Goal: Task Accomplishment & Management: Manage account settings

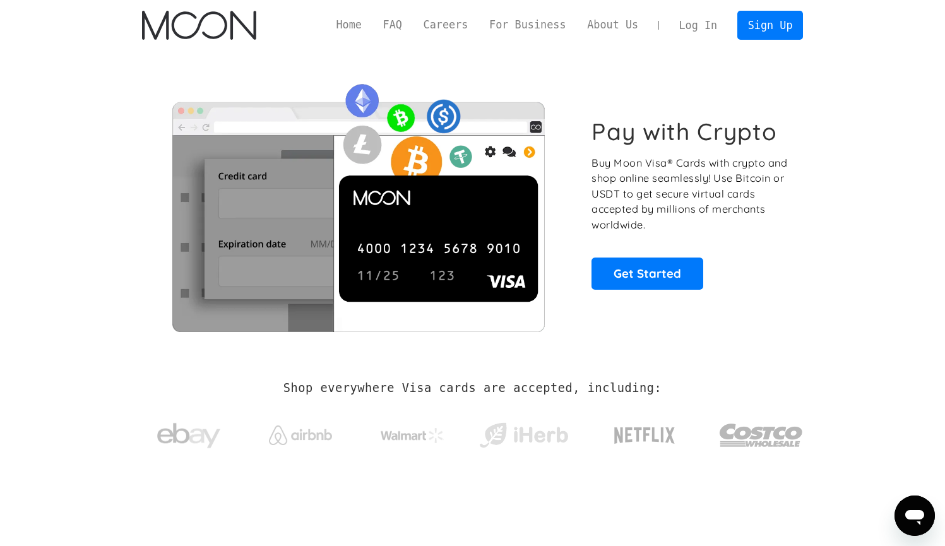
click at [710, 25] on link "Log In" at bounding box center [697, 25] width 59 height 28
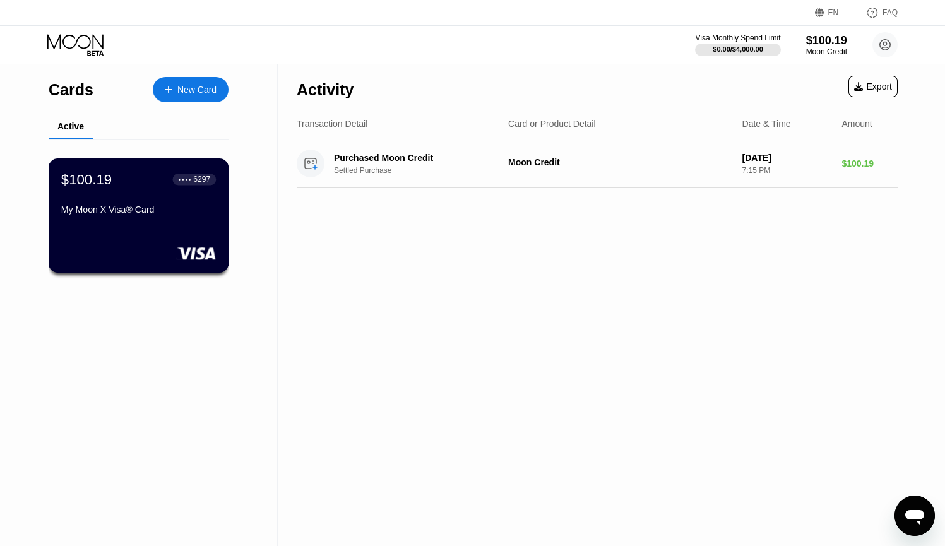
click at [200, 171] on div "$100.19 ● ● ● ● 6297 My Moon X Visa® Card" at bounding box center [139, 215] width 180 height 114
click at [192, 174] on div "● ● ● ● 6297" at bounding box center [195, 179] width 44 height 16
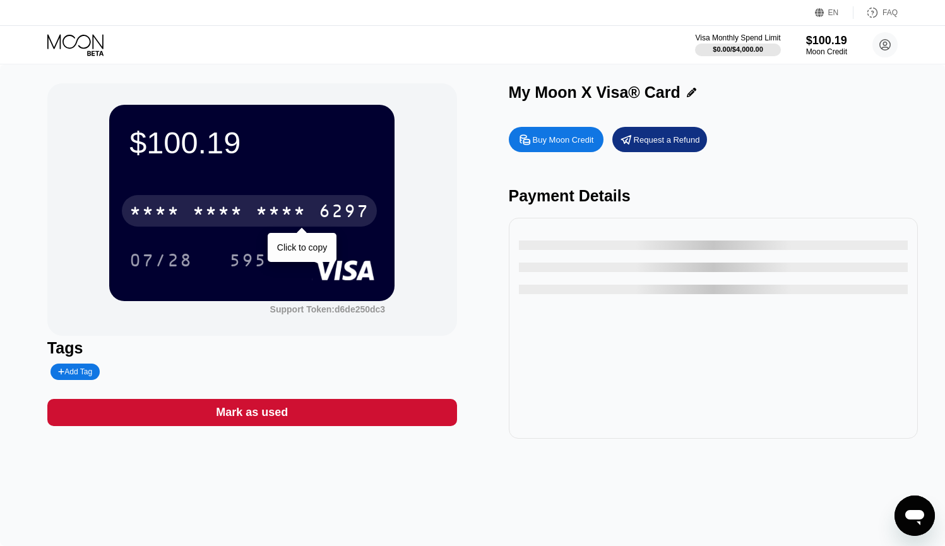
click at [269, 206] on div "* * * *" at bounding box center [281, 213] width 50 height 20
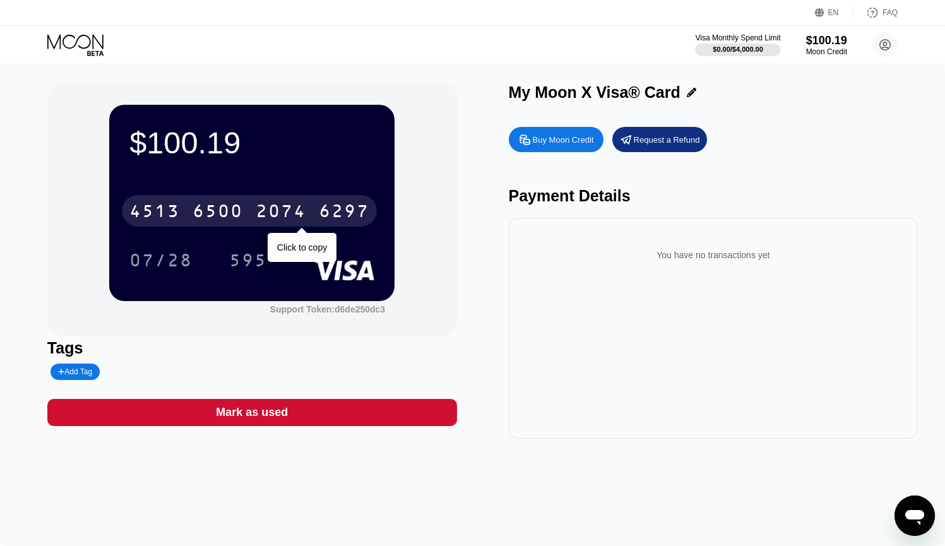
click at [280, 196] on div "[CREDIT_CARD_NUMBER]" at bounding box center [249, 211] width 255 height 32
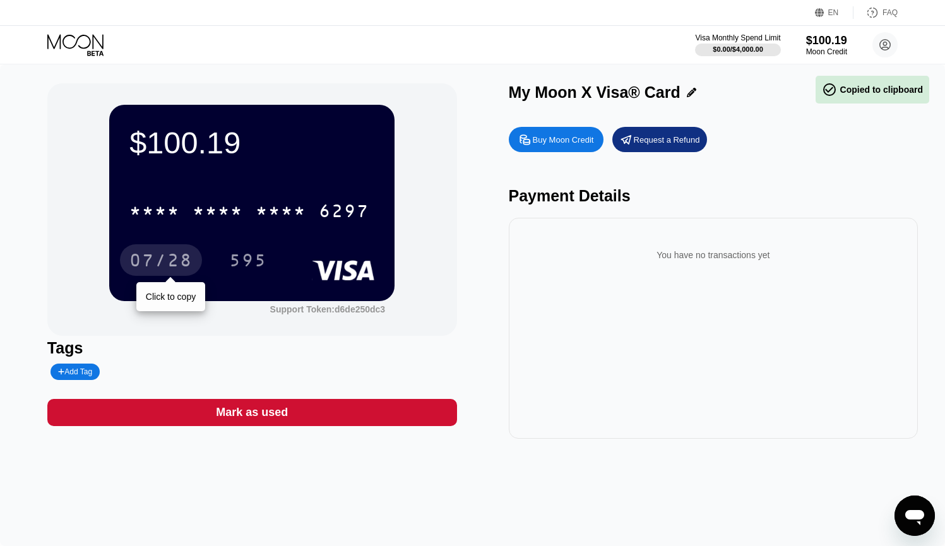
click at [179, 271] on div "07/28" at bounding box center [160, 262] width 63 height 20
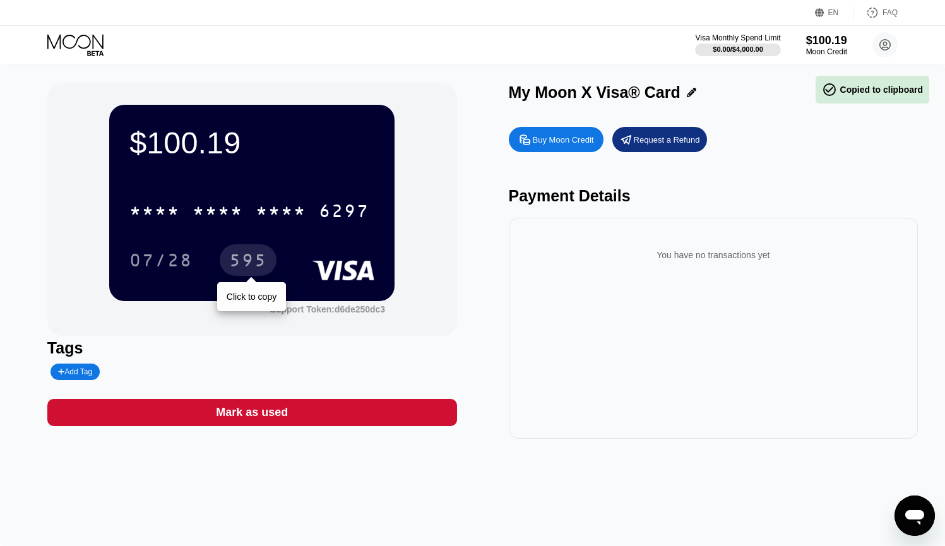
click at [223, 270] on div "595" at bounding box center [248, 260] width 57 height 32
